Goal: Check status

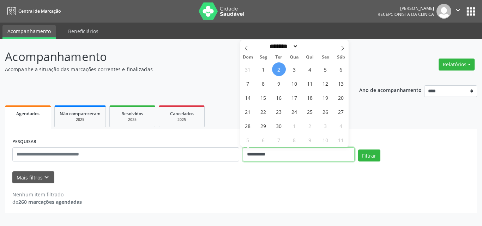
click at [274, 153] on input "**********" at bounding box center [299, 154] width 112 height 14
click at [298, 72] on span "3" at bounding box center [294, 69] width 14 height 14
type input "**********"
click at [298, 72] on span "3" at bounding box center [294, 69] width 14 height 14
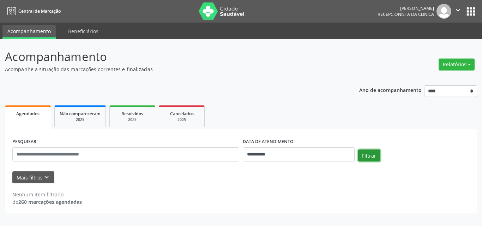
click at [366, 157] on button "Filtrar" at bounding box center [369, 156] width 22 height 12
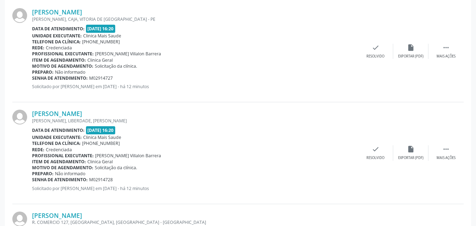
scroll to position [212, 0]
click at [71, 115] on link "[PERSON_NAME]" at bounding box center [57, 113] width 50 height 8
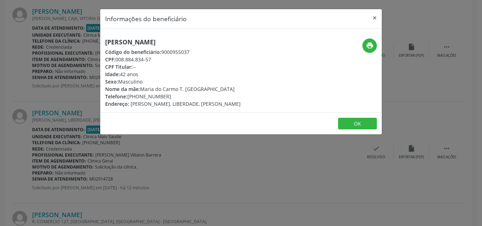
click at [387, 19] on div "Informações do beneficiário × [PERSON_NAME] Código do beneficiário: 9000955037 …" at bounding box center [241, 113] width 482 height 226
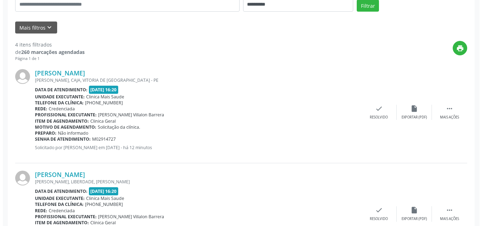
scroll to position [71, 0]
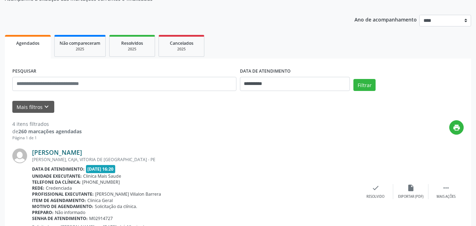
click at [79, 151] on link "[PERSON_NAME]" at bounding box center [57, 152] width 50 height 8
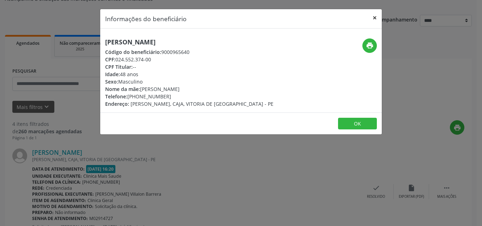
click at [371, 16] on button "×" at bounding box center [374, 17] width 14 height 17
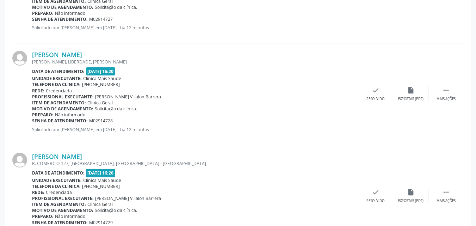
scroll to position [353, 0]
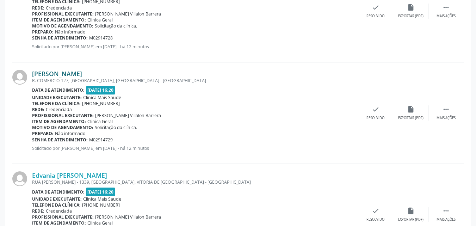
click at [73, 75] on link "[PERSON_NAME]" at bounding box center [57, 74] width 50 height 8
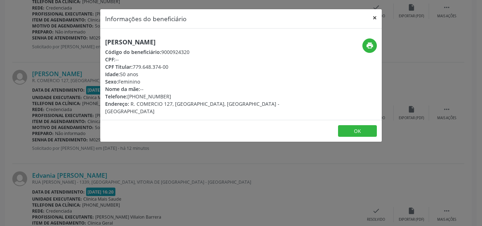
click at [375, 17] on button "×" at bounding box center [374, 17] width 14 height 17
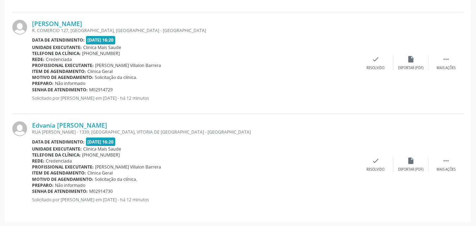
scroll to position [404, 0]
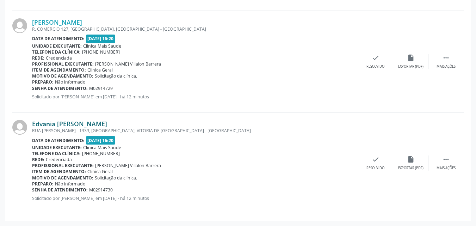
click at [85, 126] on link "Edvania [PERSON_NAME]" at bounding box center [69, 124] width 75 height 8
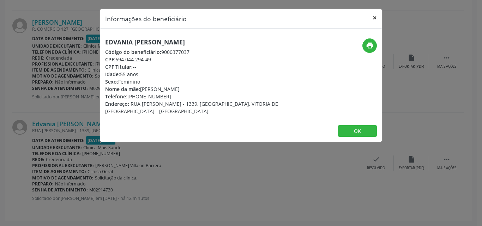
click at [374, 17] on button "×" at bounding box center [374, 17] width 14 height 17
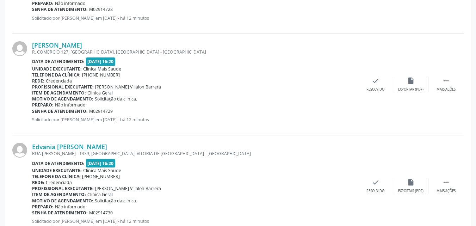
scroll to position [369, 0]
